Goal: Learn about a topic: Learn about a topic

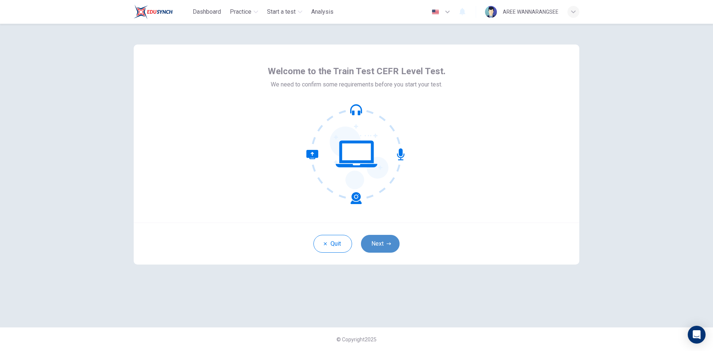
click at [382, 248] on button "Next" at bounding box center [380, 244] width 39 height 18
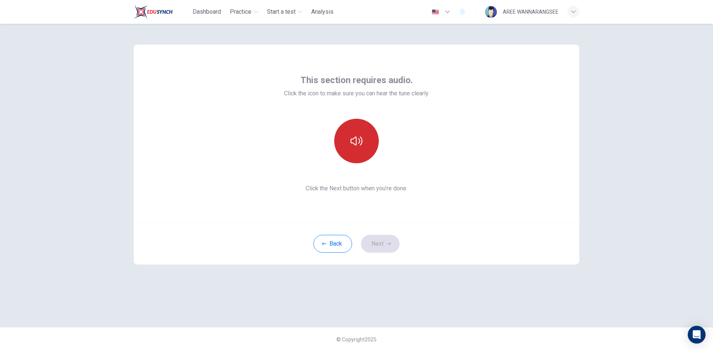
click at [361, 142] on icon "button" at bounding box center [357, 141] width 12 height 12
click at [361, 142] on icon "button" at bounding box center [357, 141] width 12 height 9
click at [370, 147] on button "button" at bounding box center [356, 141] width 45 height 45
click at [359, 140] on icon "button" at bounding box center [357, 141] width 12 height 12
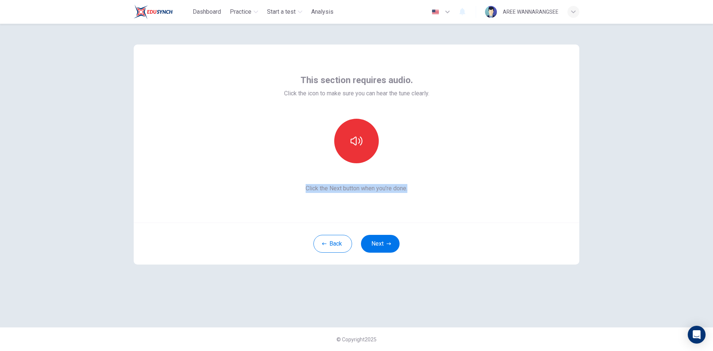
drag, startPoint x: 670, startPoint y: 177, endPoint x: 667, endPoint y: 169, distance: 8.5
click at [671, 177] on div "This section requires audio. Click the icon to make sure you can hear the tune …" at bounding box center [356, 188] width 713 height 328
click at [366, 143] on button "button" at bounding box center [356, 141] width 45 height 45
click at [357, 124] on button "button" at bounding box center [356, 141] width 45 height 45
click at [525, 154] on div "This section requires audio. Click the icon to make sure you can hear the tune …" at bounding box center [357, 134] width 446 height 178
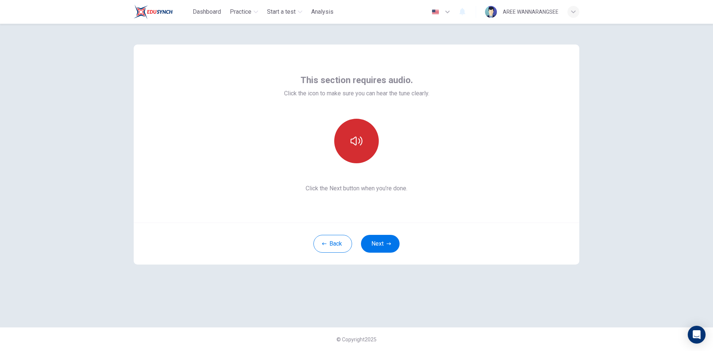
click at [354, 139] on icon "button" at bounding box center [357, 141] width 12 height 9
drag, startPoint x: 570, startPoint y: 124, endPoint x: 533, endPoint y: 124, distance: 37.5
click at [565, 124] on div "This section requires audio. Click the icon to make sure you can hear the tune …" at bounding box center [357, 134] width 446 height 178
click at [351, 142] on icon "button" at bounding box center [357, 141] width 12 height 9
click at [349, 134] on button "button" at bounding box center [356, 141] width 45 height 45
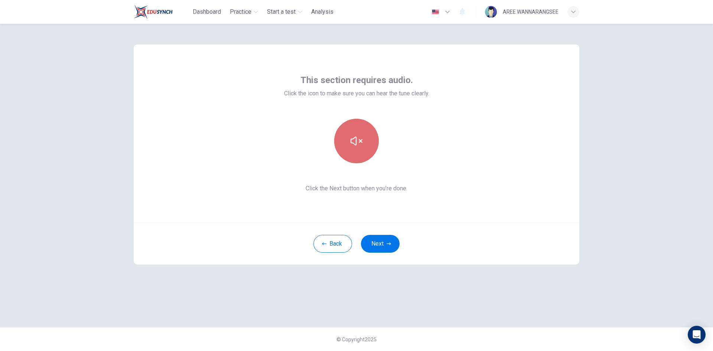
click at [354, 148] on button "button" at bounding box center [356, 141] width 45 height 45
click at [352, 146] on icon "button" at bounding box center [357, 141] width 12 height 12
drag, startPoint x: 662, startPoint y: 130, endPoint x: 619, endPoint y: 143, distance: 44.6
click at [642, 139] on div "This section requires audio. Click the icon to make sure you can hear the tune …" at bounding box center [356, 188] width 713 height 328
click at [352, 135] on icon "button" at bounding box center [357, 141] width 12 height 12
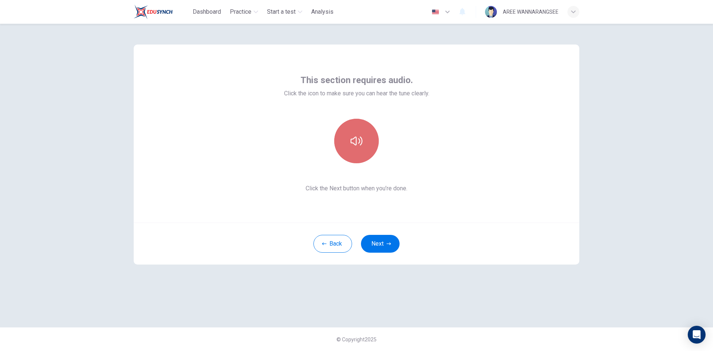
click at [352, 128] on button "button" at bounding box center [356, 141] width 45 height 45
click at [385, 247] on button "Next" at bounding box center [380, 244] width 39 height 18
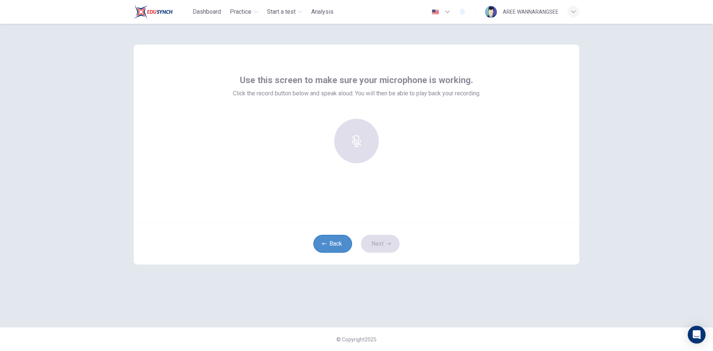
click at [315, 241] on button "Back" at bounding box center [333, 244] width 39 height 18
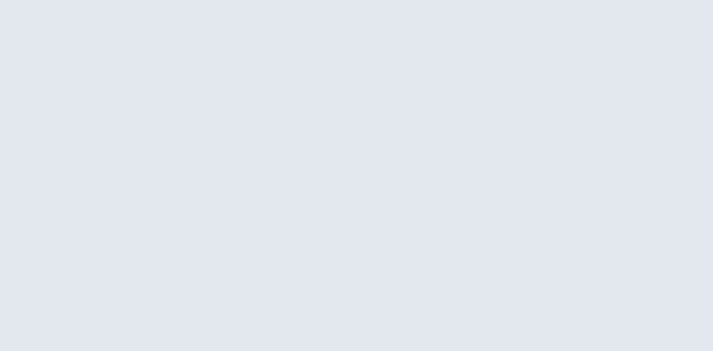
drag, startPoint x: 522, startPoint y: 270, endPoint x: 558, endPoint y: 275, distance: 36.4
click at [533, 272] on div at bounding box center [356, 175] width 713 height 351
drag, startPoint x: 571, startPoint y: 168, endPoint x: 580, endPoint y: 82, distance: 86.6
click at [573, 165] on div at bounding box center [356, 175] width 713 height 351
drag, startPoint x: 561, startPoint y: 51, endPoint x: 563, endPoint y: 58, distance: 7.3
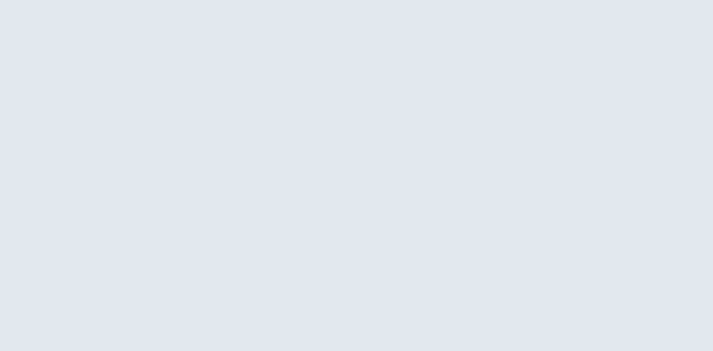
click at [563, 58] on div at bounding box center [356, 175] width 713 height 351
